Goal: Information Seeking & Learning: Learn about a topic

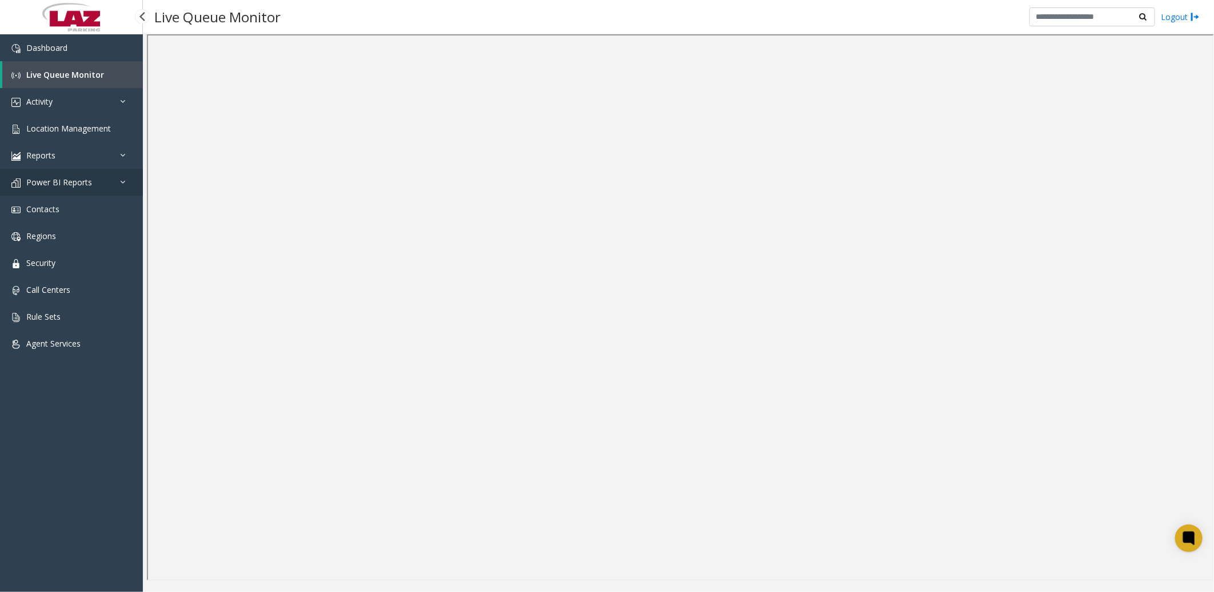
click at [71, 174] on link "Power BI Reports" at bounding box center [71, 182] width 143 height 27
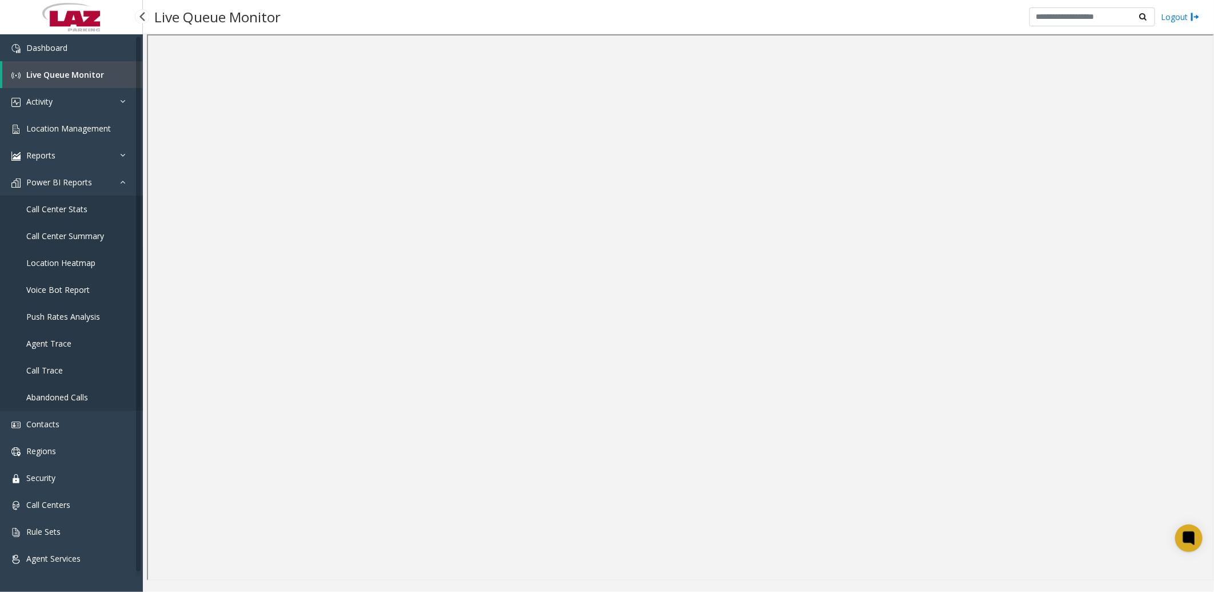
click at [80, 260] on span "Location Heatmap" at bounding box center [60, 262] width 69 height 11
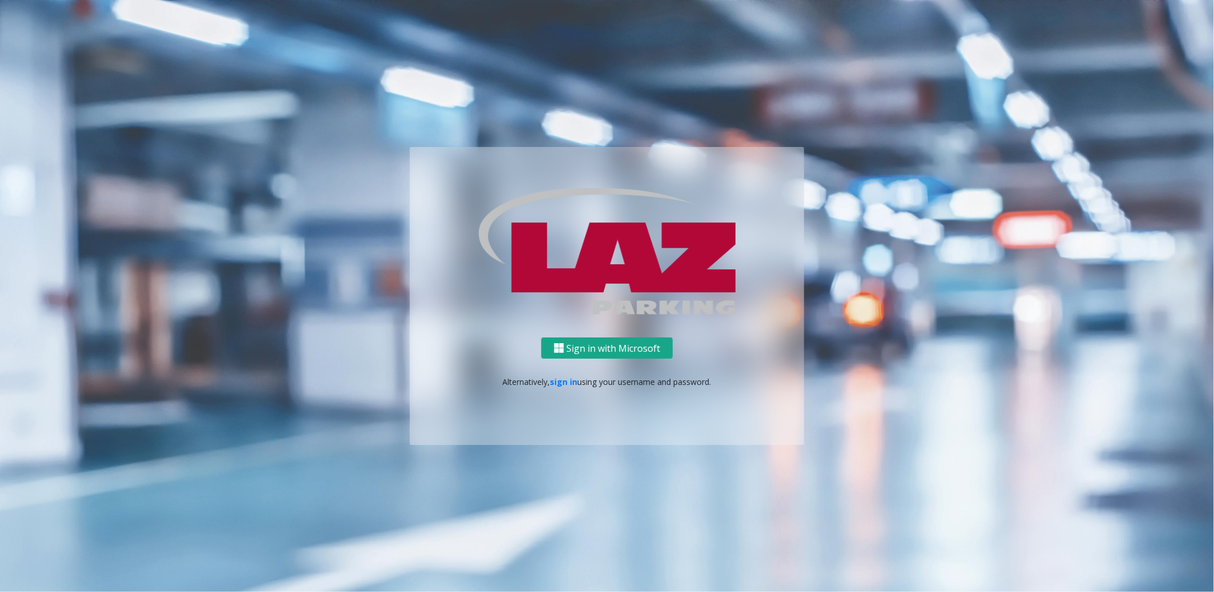
click at [621, 344] on button "Sign in with Microsoft" at bounding box center [606, 347] width 131 height 21
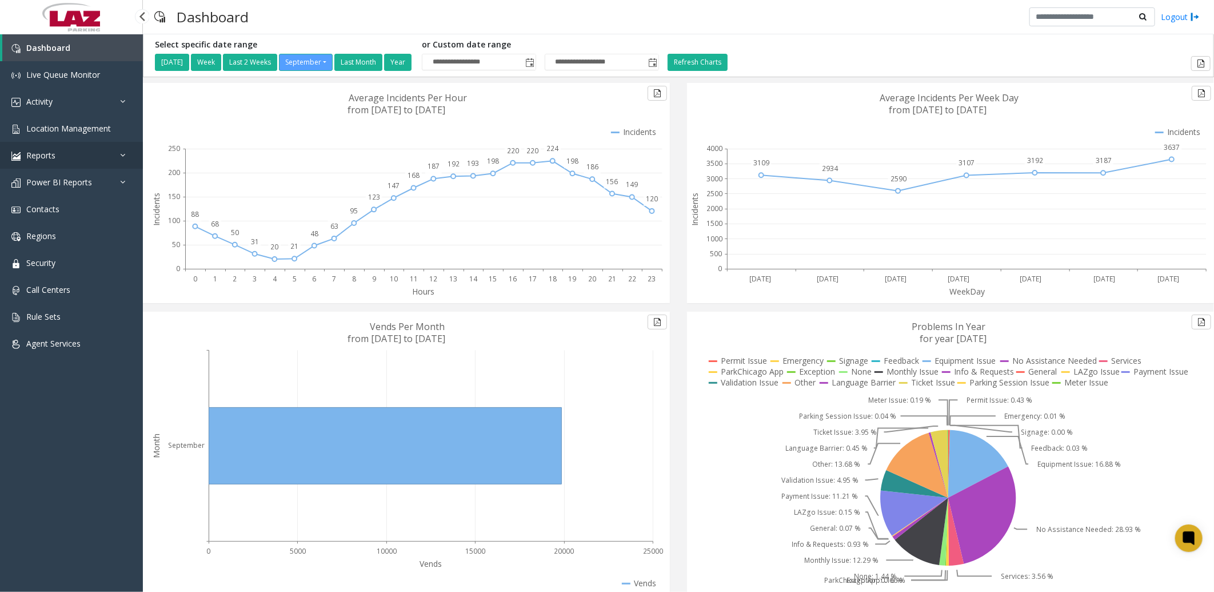
click at [55, 158] on link "Reports" at bounding box center [71, 155] width 143 height 27
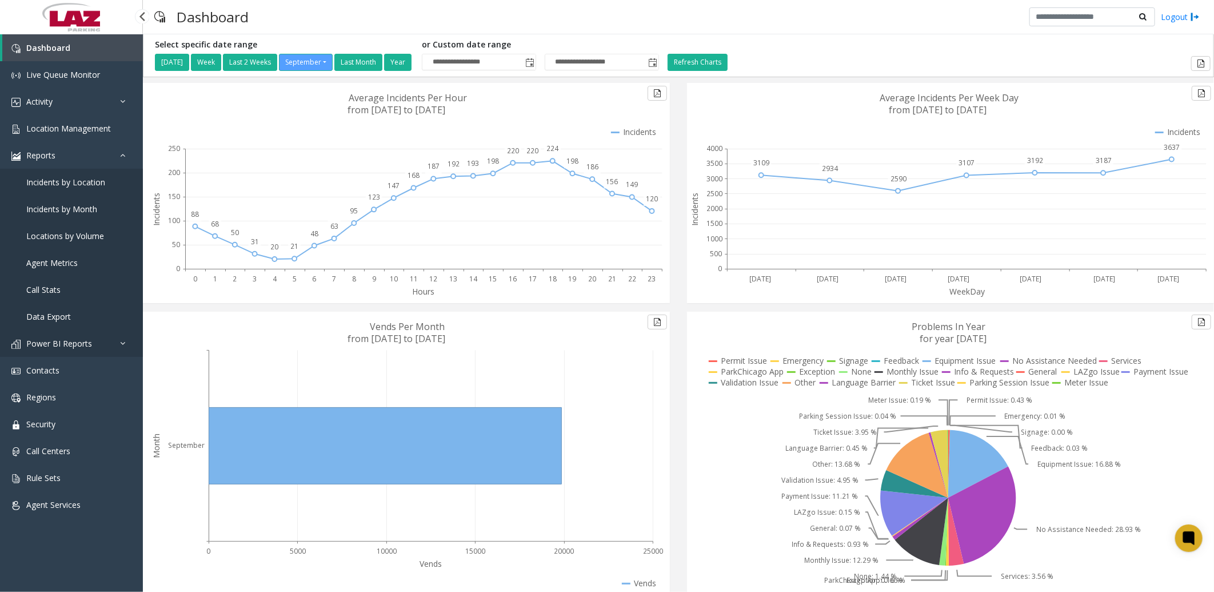
click at [53, 335] on link "Power BI Reports" at bounding box center [71, 343] width 143 height 27
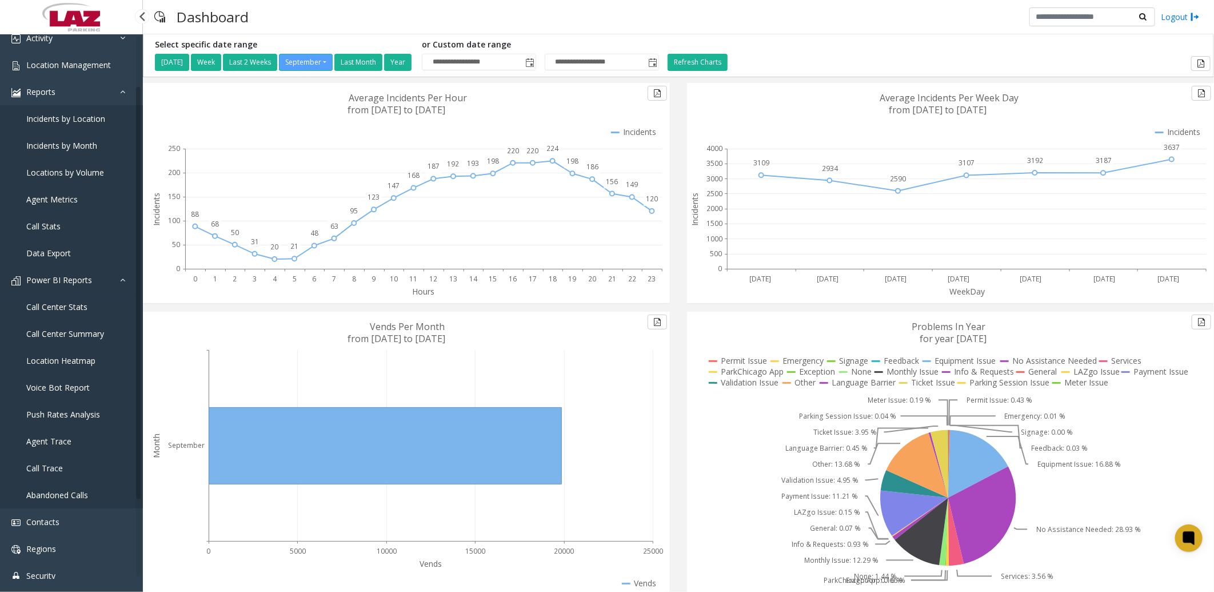
scroll to position [127, 0]
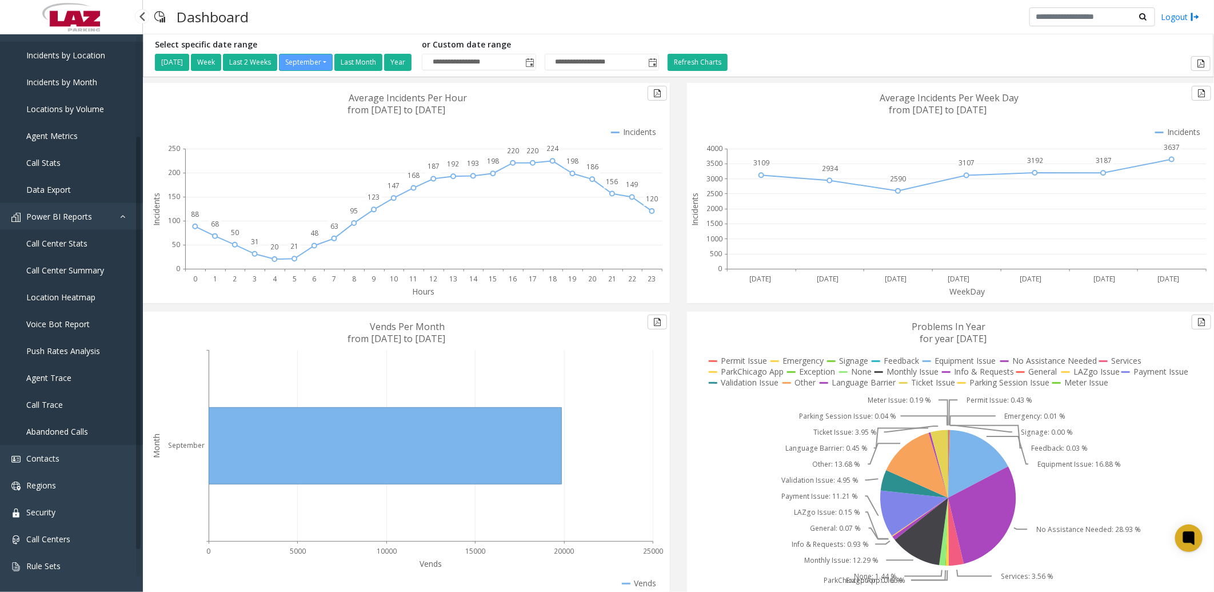
click at [86, 236] on link "Call Center Stats" at bounding box center [71, 243] width 143 height 27
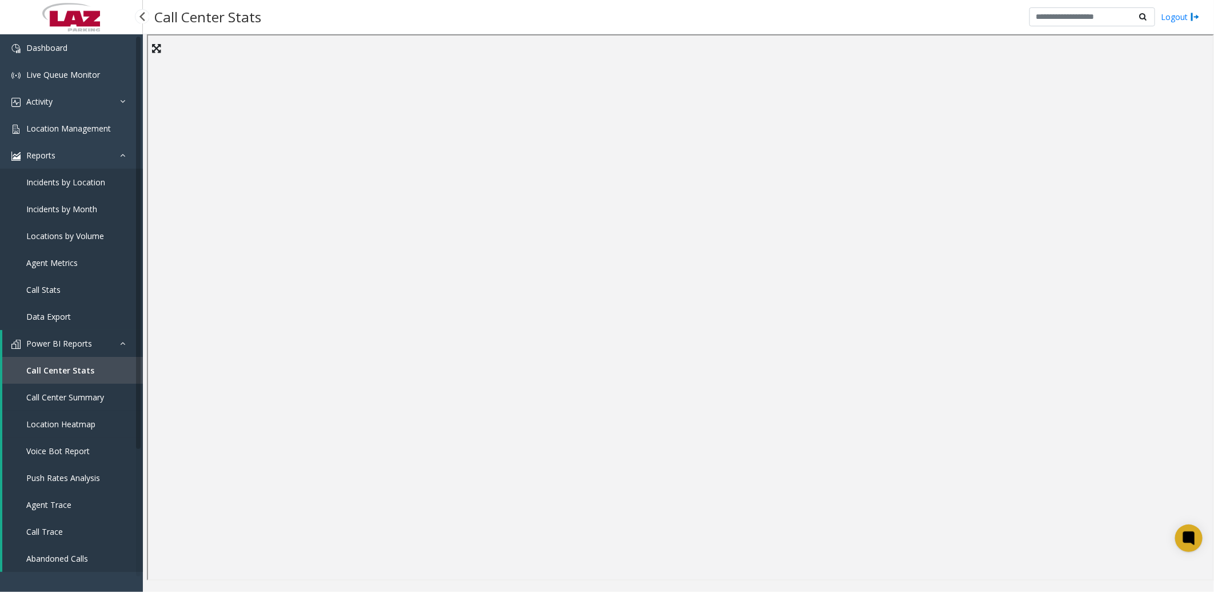
click at [54, 421] on span "Location Heatmap" at bounding box center [60, 423] width 69 height 11
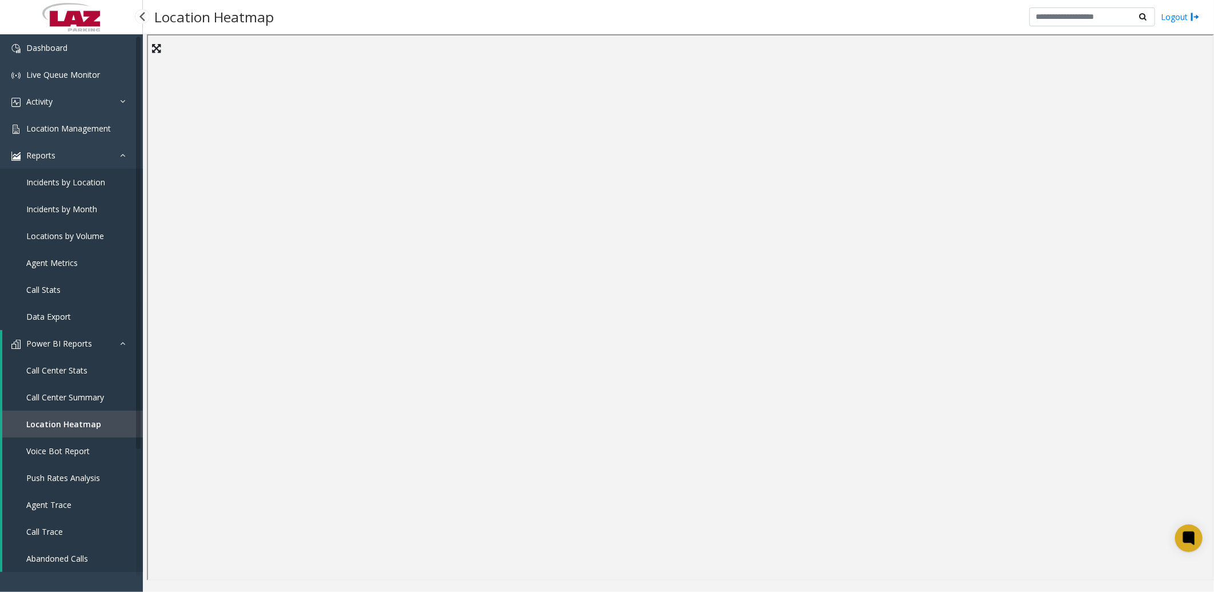
click at [50, 282] on link "Call Stats" at bounding box center [71, 289] width 143 height 27
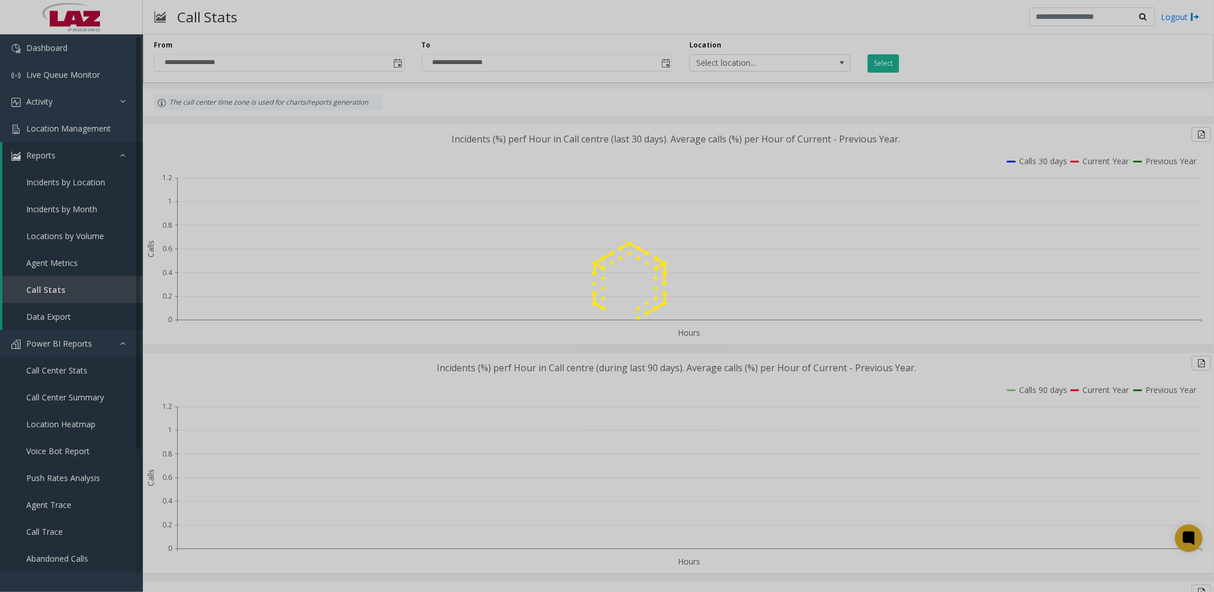
click at [51, 96] on div at bounding box center [607, 296] width 1214 height 592
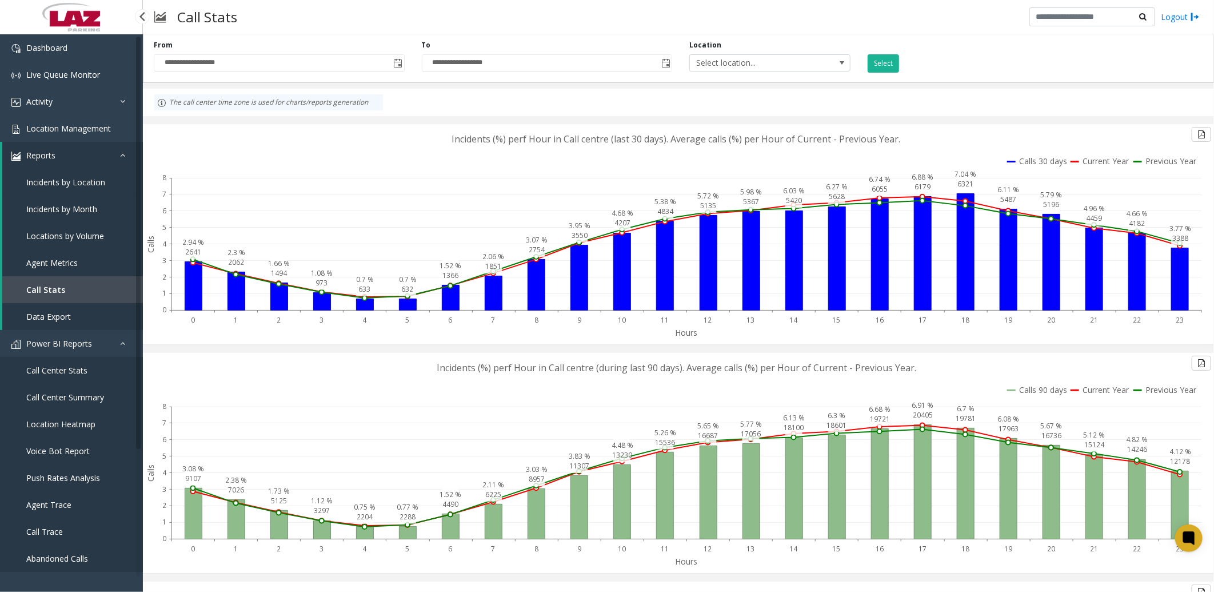
click at [81, 177] on span "Incidents by Location" at bounding box center [65, 182] width 79 height 11
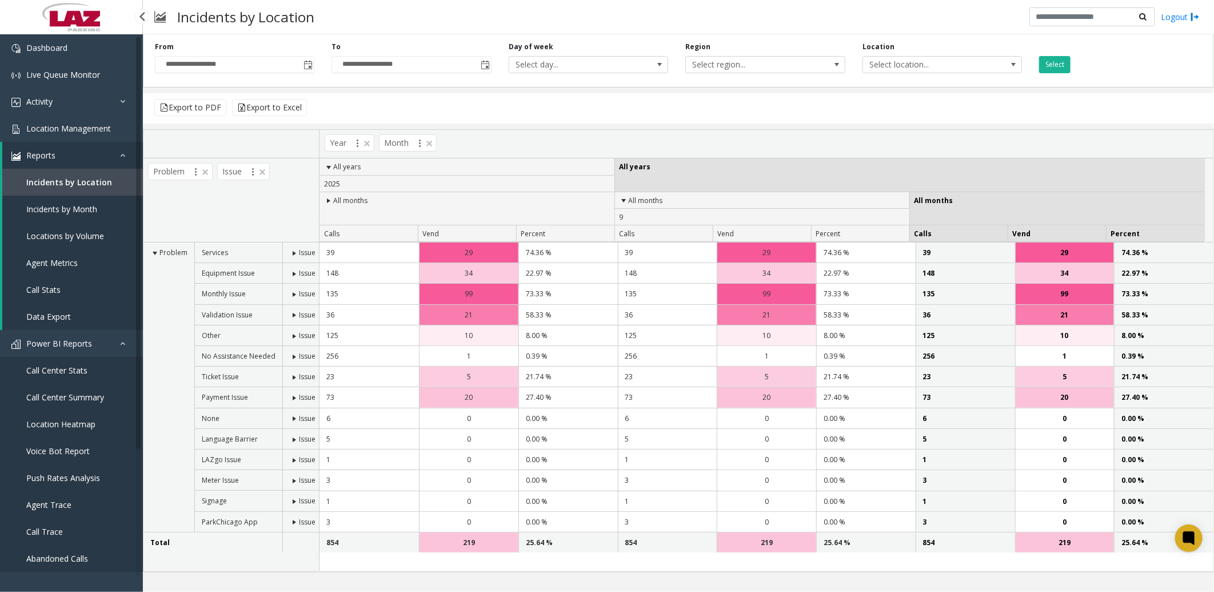
click at [66, 313] on span "Data Export" at bounding box center [48, 316] width 45 height 11
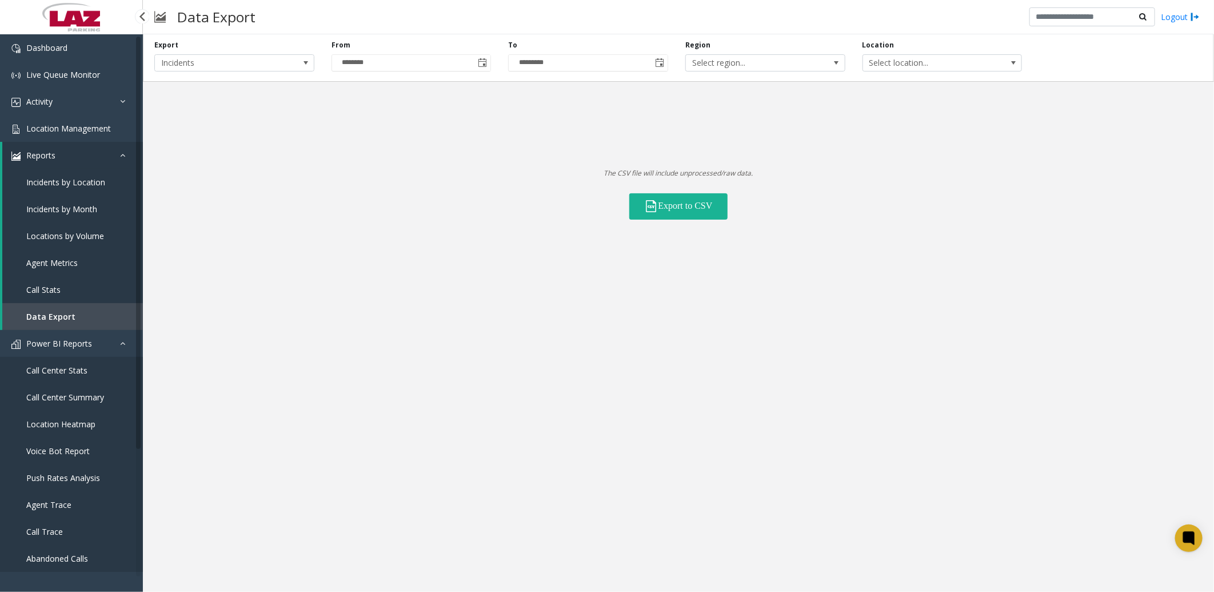
click at [35, 290] on span "Call Stats" at bounding box center [43, 289] width 34 height 11
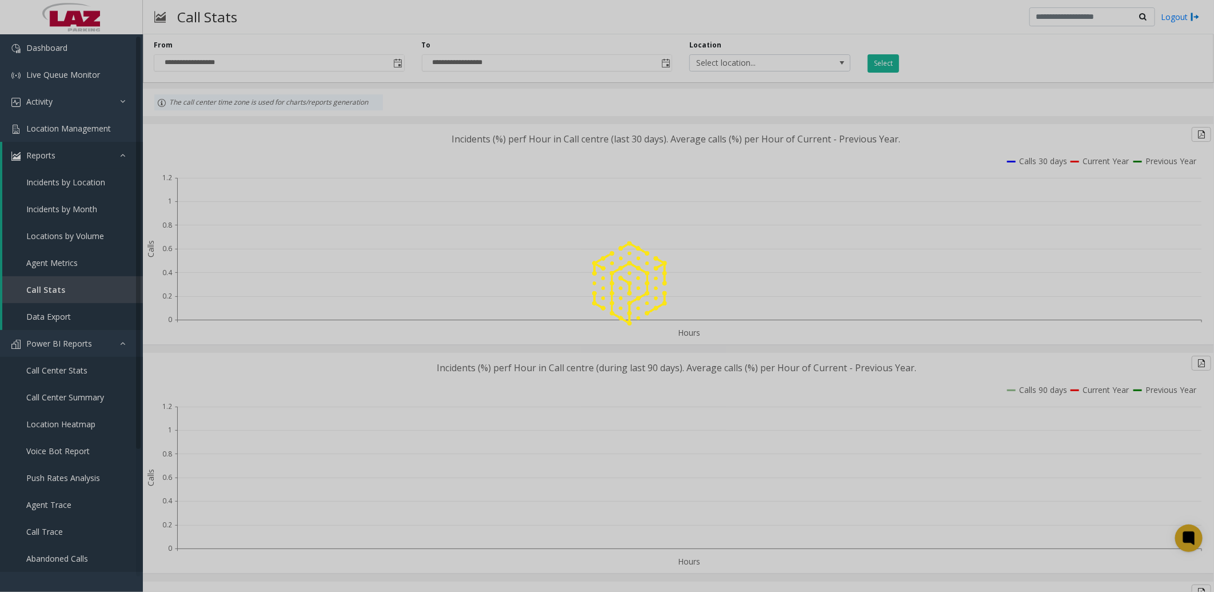
click at [81, 127] on div at bounding box center [607, 296] width 1214 height 592
click at [38, 98] on div at bounding box center [607, 296] width 1214 height 592
click at [38, 99] on div at bounding box center [607, 296] width 1214 height 592
click at [50, 98] on div at bounding box center [607, 296] width 1214 height 592
click at [48, 76] on div at bounding box center [607, 296] width 1214 height 592
